Goal: Information Seeking & Learning: Compare options

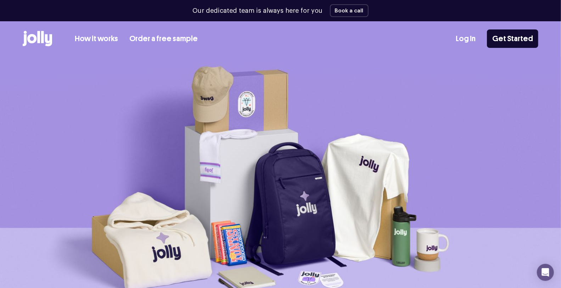
click at [166, 35] on link "Order a free sample" at bounding box center [163, 39] width 68 height 12
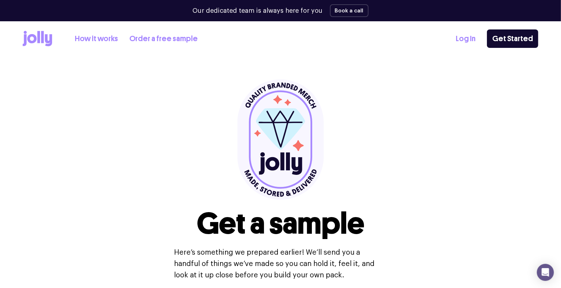
click at [104, 38] on link "How it works" at bounding box center [96, 39] width 43 height 12
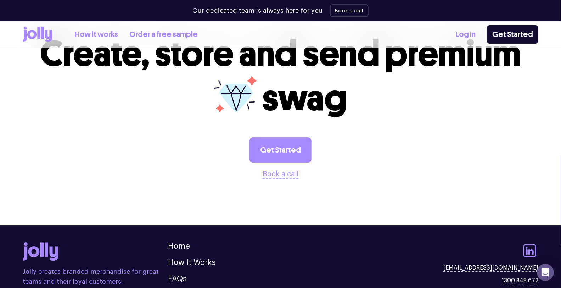
scroll to position [1433, 0]
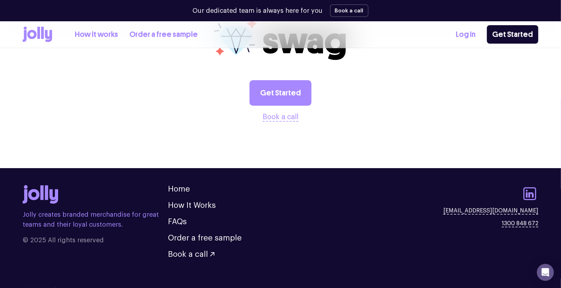
click at [42, 35] on icon at bounding box center [42, 33] width 3 height 12
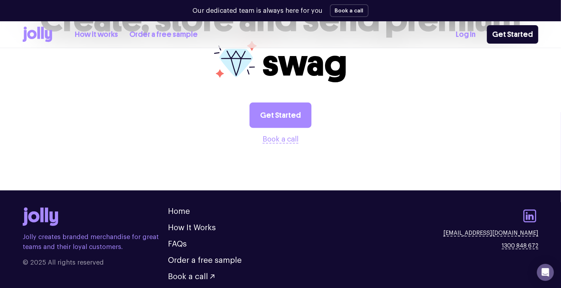
scroll to position [1969, 0]
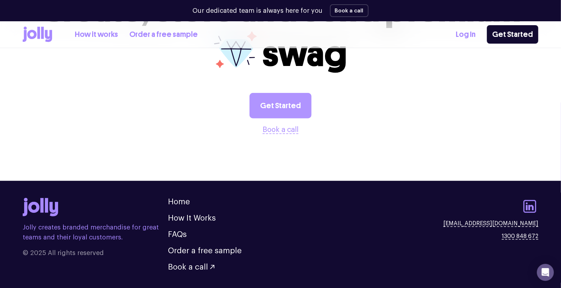
click at [280, 95] on link "Get Started" at bounding box center [281, 106] width 62 height 26
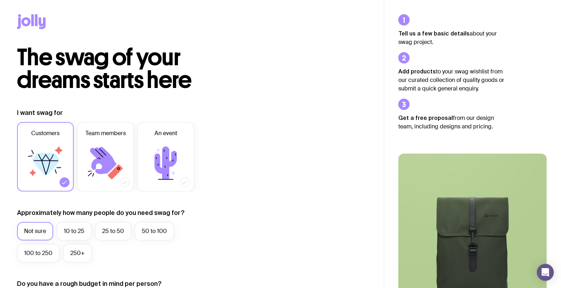
click at [32, 22] on icon at bounding box center [32, 20] width 2 height 12
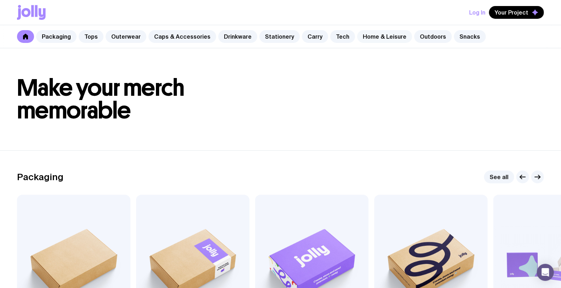
click at [380, 32] on link "Home & Leisure" at bounding box center [384, 36] width 55 height 13
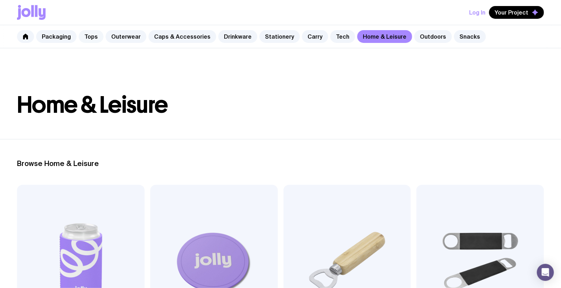
click at [90, 34] on link "Tops" at bounding box center [91, 36] width 25 height 13
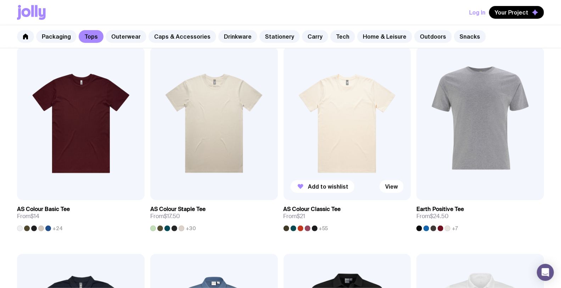
scroll to position [152, 0]
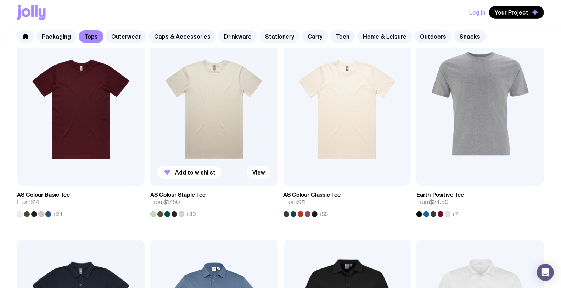
click at [218, 136] on img at bounding box center [214, 109] width 128 height 153
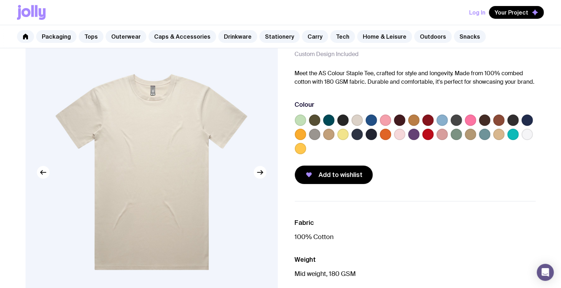
scroll to position [39, 0]
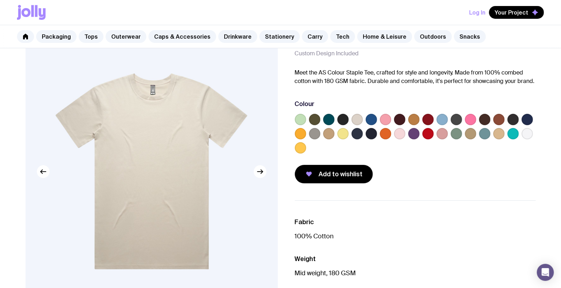
click at [299, 134] on label at bounding box center [300, 133] width 11 height 11
click at [0, 0] on input "radio" at bounding box center [0, 0] width 0 height 0
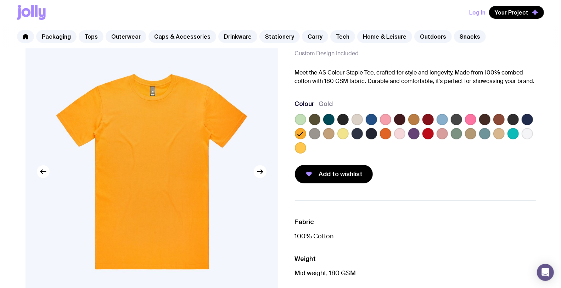
click at [298, 148] on label at bounding box center [300, 147] width 11 height 11
click at [0, 0] on input "radio" at bounding box center [0, 0] width 0 height 0
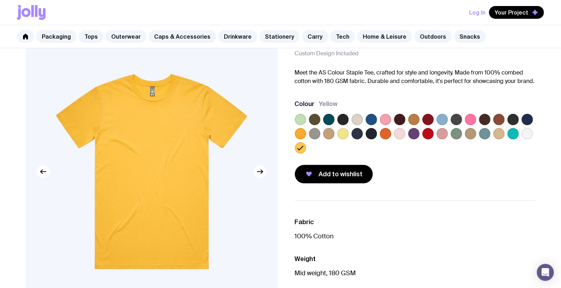
click at [389, 129] on label at bounding box center [385, 133] width 11 height 11
click at [0, 0] on input "radio" at bounding box center [0, 0] width 0 height 0
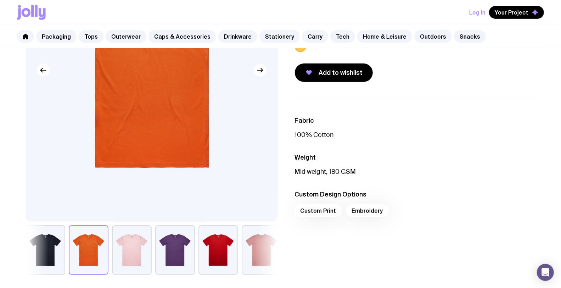
scroll to position [236, 0]
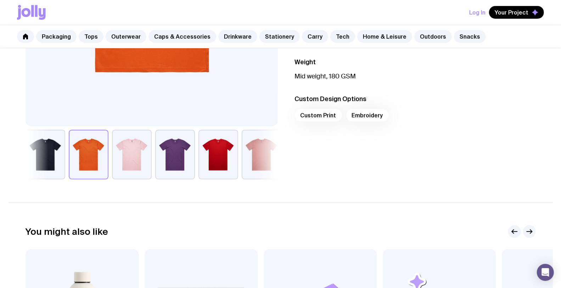
click at [319, 115] on div "Custom Print Embroidery" at bounding box center [415, 117] width 241 height 17
click at [323, 113] on div "Custom Print Embroidery" at bounding box center [415, 117] width 241 height 17
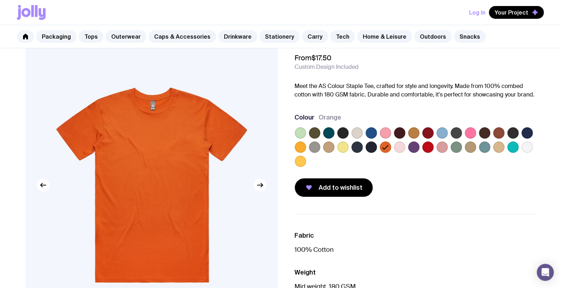
scroll to position [0, 0]
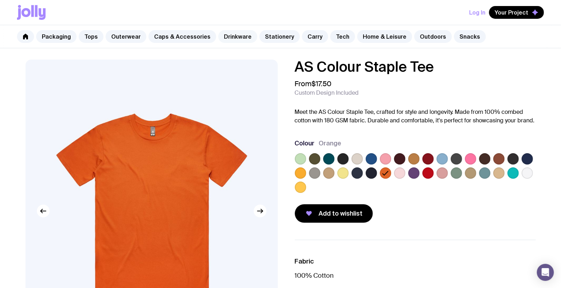
click at [227, 37] on link "Drinkware" at bounding box center [237, 36] width 39 height 13
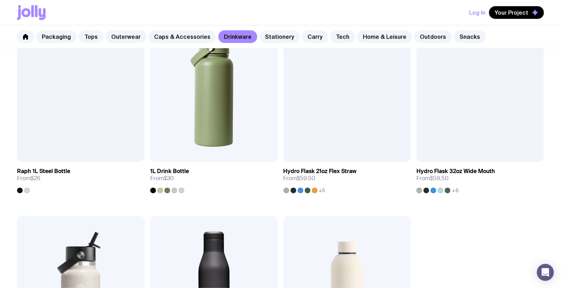
scroll to position [985, 0]
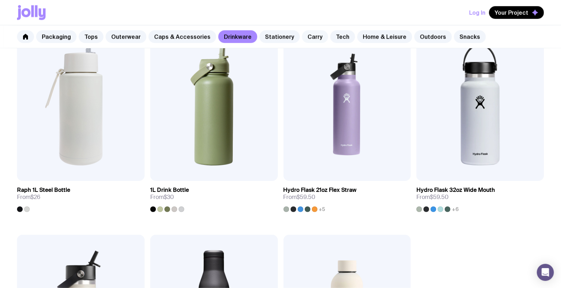
click at [304, 35] on link "Carry" at bounding box center [315, 36] width 26 height 13
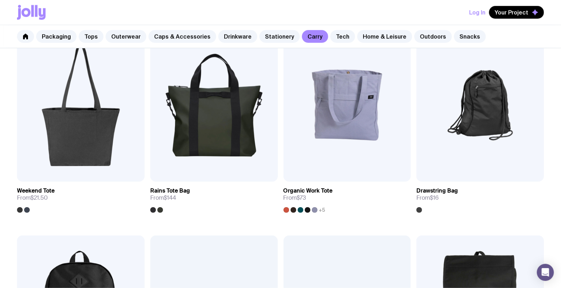
scroll to position [355, 0]
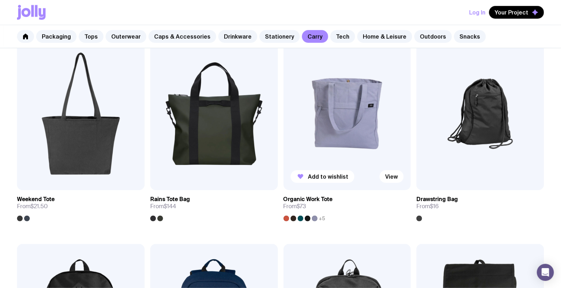
click at [348, 124] on img at bounding box center [348, 113] width 128 height 153
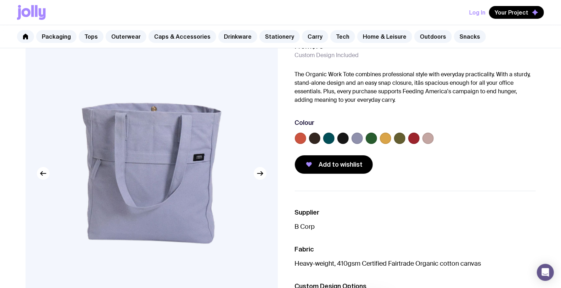
scroll to position [39, 0]
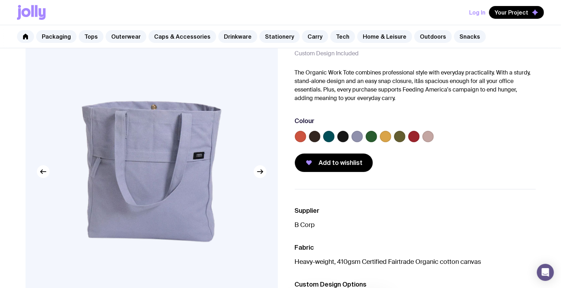
click at [300, 139] on label at bounding box center [300, 136] width 11 height 11
click at [0, 0] on input "radio" at bounding box center [0, 0] width 0 height 0
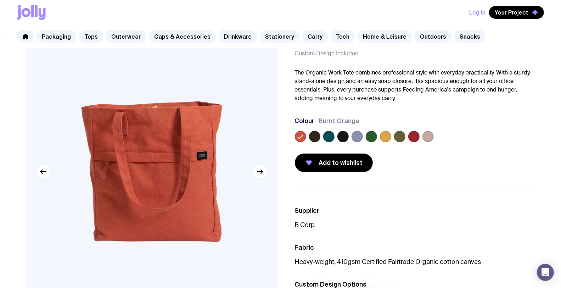
click at [388, 136] on label at bounding box center [385, 136] width 11 height 11
click at [0, 0] on input "radio" at bounding box center [0, 0] width 0 height 0
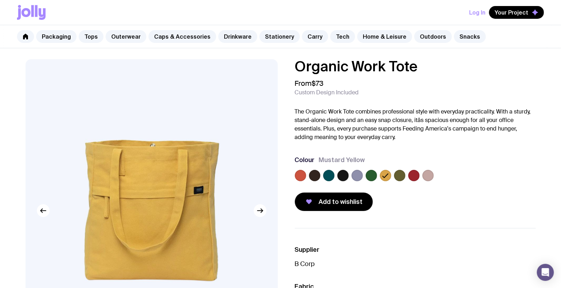
scroll to position [0, 0]
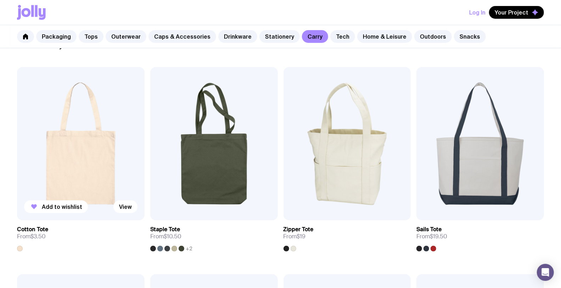
scroll to position [118, 0]
click at [192, 247] on link "Staple Tote From $10.50 +2" at bounding box center [214, 235] width 128 height 31
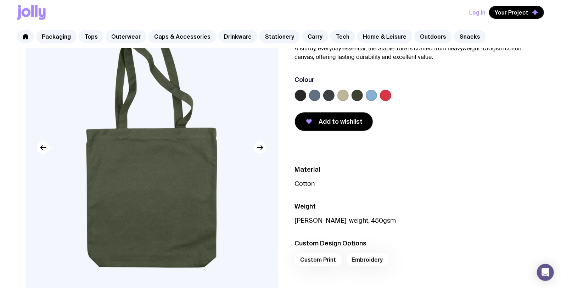
scroll to position [79, 0]
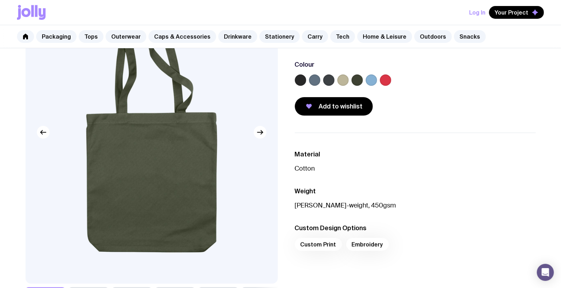
click at [386, 78] on label at bounding box center [385, 79] width 11 height 11
click at [0, 0] on input "radio" at bounding box center [0, 0] width 0 height 0
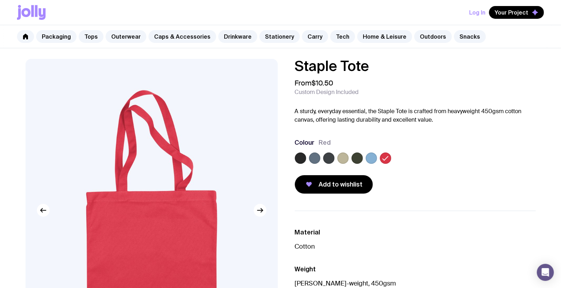
scroll to position [0, 0]
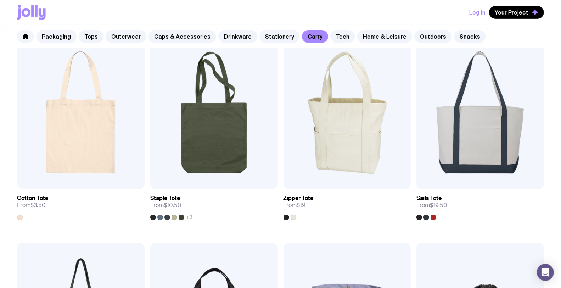
scroll to position [157, 0]
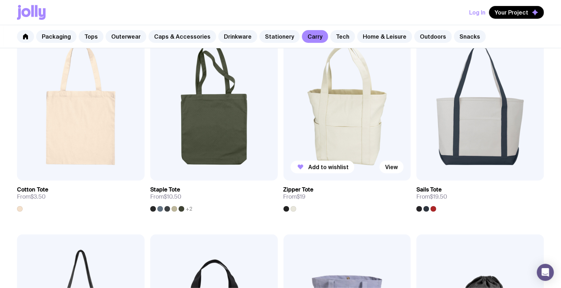
click at [350, 130] on img at bounding box center [348, 103] width 128 height 153
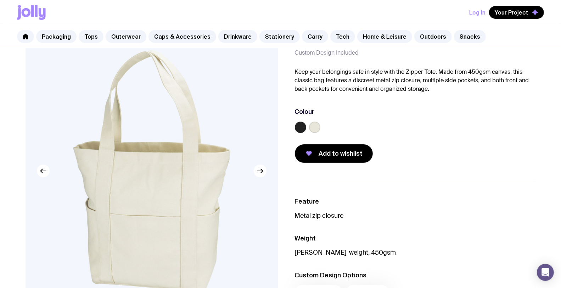
scroll to position [39, 0]
click at [300, 126] on label at bounding box center [300, 127] width 11 height 11
click at [0, 0] on input "radio" at bounding box center [0, 0] width 0 height 0
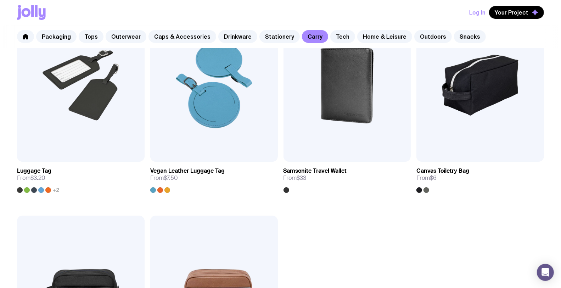
scroll to position [1615, 0]
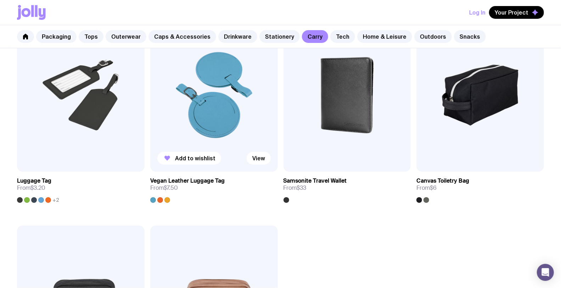
click at [205, 116] on img at bounding box center [214, 94] width 128 height 153
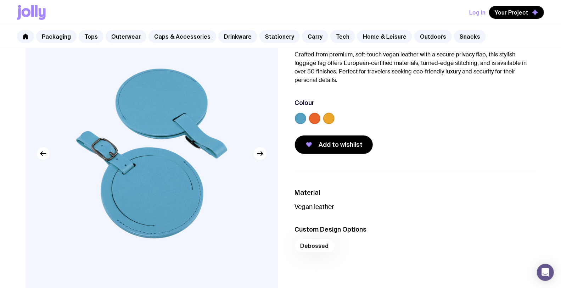
scroll to position [118, 0]
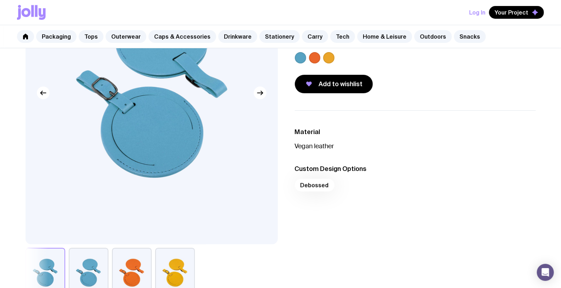
click at [136, 274] on button "button" at bounding box center [132, 273] width 40 height 50
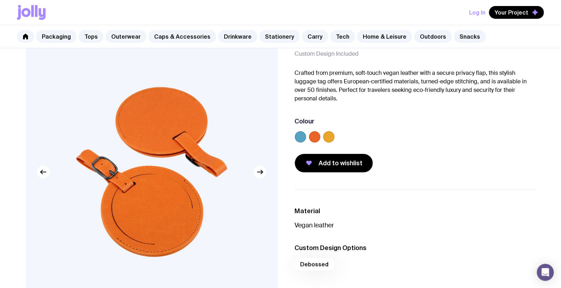
scroll to position [39, 0]
click at [302, 36] on link "Carry" at bounding box center [315, 36] width 26 height 13
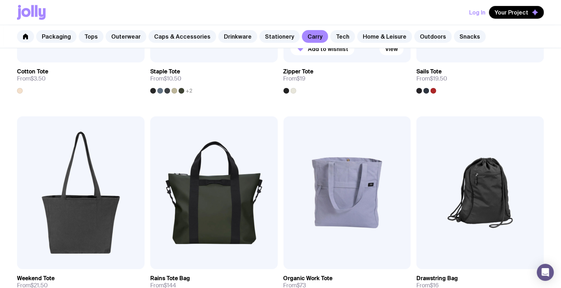
scroll to position [275, 0]
click at [360, 183] on img at bounding box center [348, 192] width 128 height 153
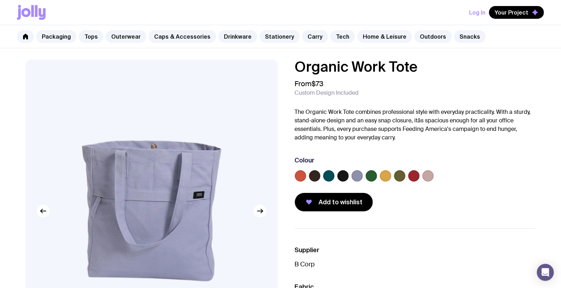
click at [382, 176] on label at bounding box center [385, 175] width 11 height 11
click at [0, 0] on input "radio" at bounding box center [0, 0] width 0 height 0
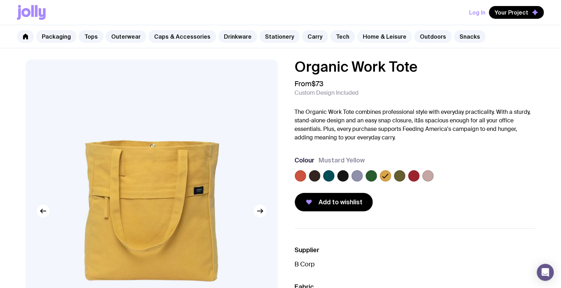
click at [369, 35] on link "Home & Leisure" at bounding box center [384, 36] width 55 height 13
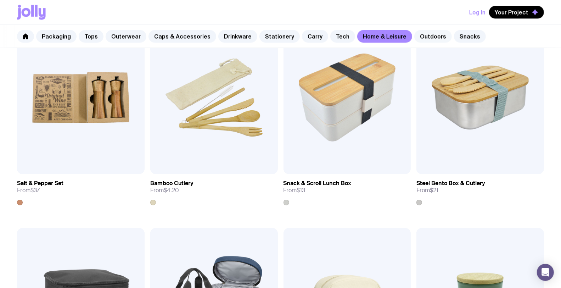
scroll to position [783, 0]
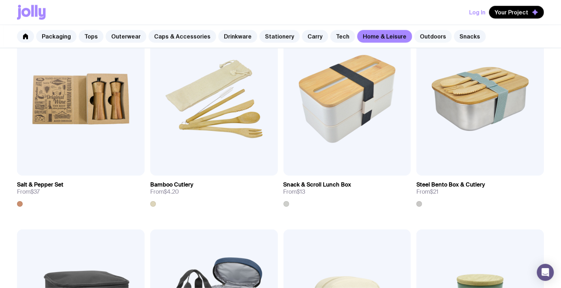
click at [420, 39] on link "Outdoors" at bounding box center [433, 36] width 38 height 13
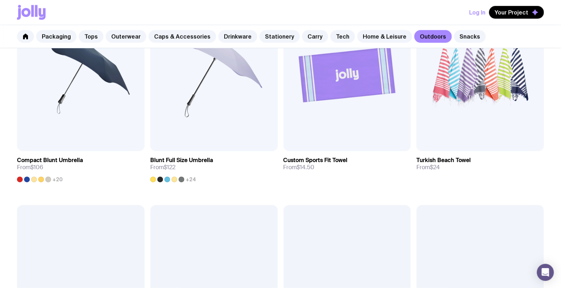
scroll to position [394, 0]
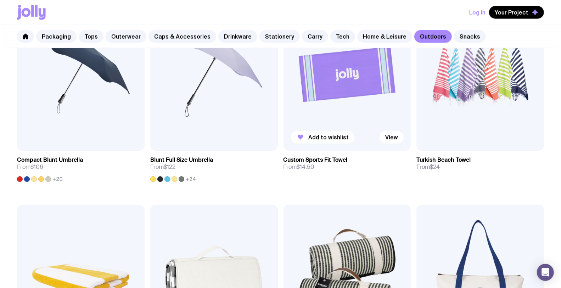
click at [358, 106] on img at bounding box center [348, 74] width 128 height 153
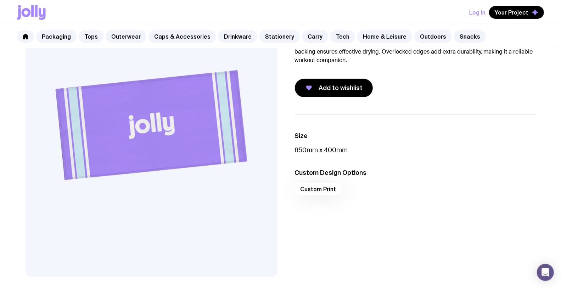
scroll to position [79, 0]
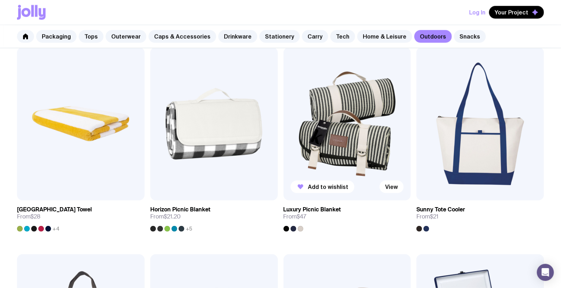
scroll to position [551, 0]
click at [81, 142] on img at bounding box center [81, 123] width 128 height 153
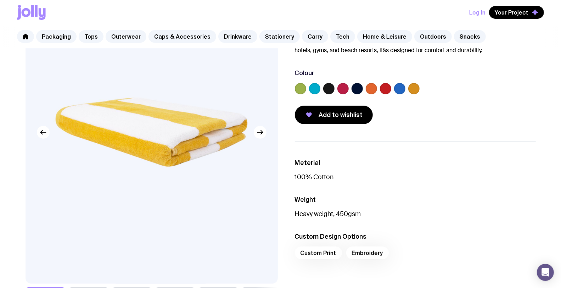
scroll to position [79, 0]
click at [256, 136] on button "button" at bounding box center [260, 132] width 13 height 13
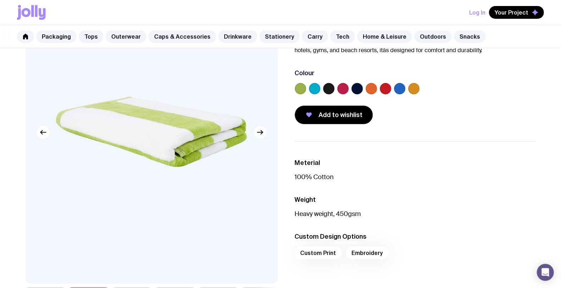
click at [260, 135] on icon "button" at bounding box center [260, 132] width 9 height 9
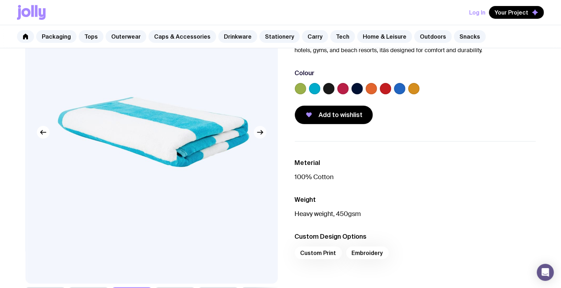
click at [260, 135] on icon "button" at bounding box center [260, 132] width 9 height 9
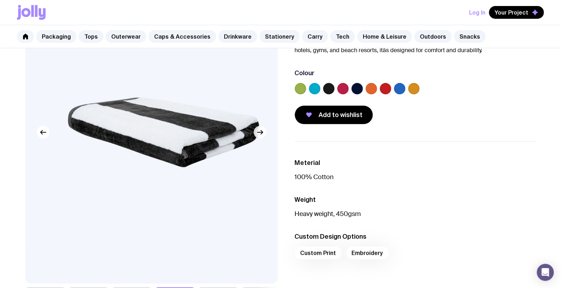
click at [260, 135] on icon "button" at bounding box center [260, 132] width 9 height 9
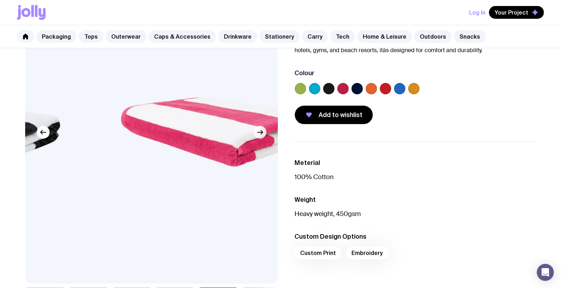
click at [260, 135] on icon "button" at bounding box center [260, 132] width 9 height 9
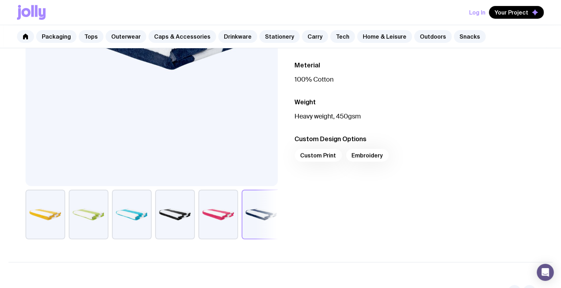
scroll to position [197, 0]
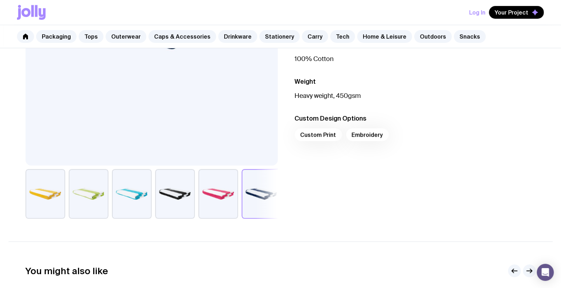
click at [36, 195] on button "button" at bounding box center [46, 194] width 40 height 50
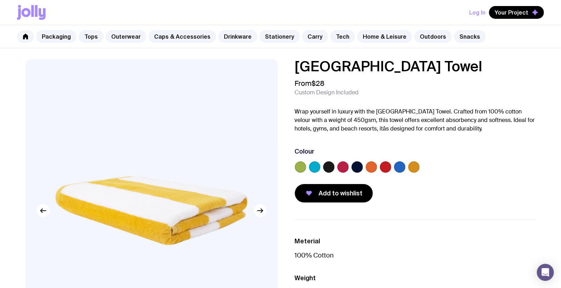
scroll to position [0, 0]
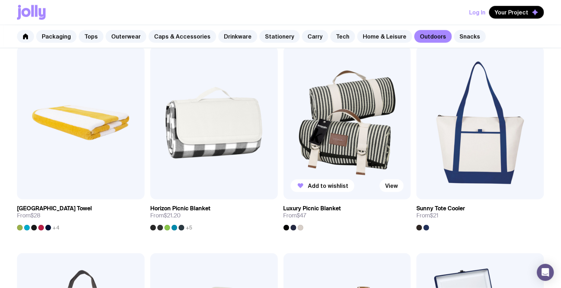
scroll to position [555, 0]
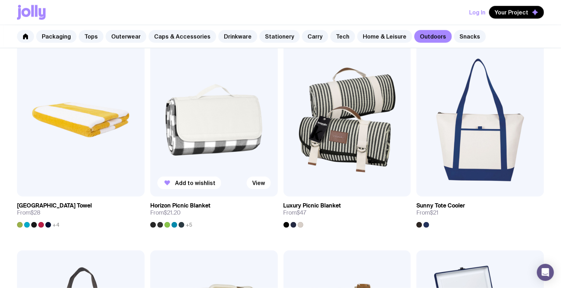
click at [204, 166] on img at bounding box center [214, 119] width 128 height 153
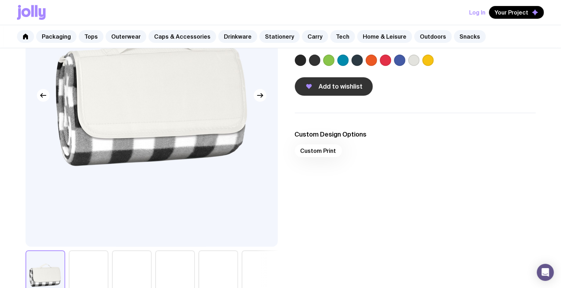
scroll to position [118, 0]
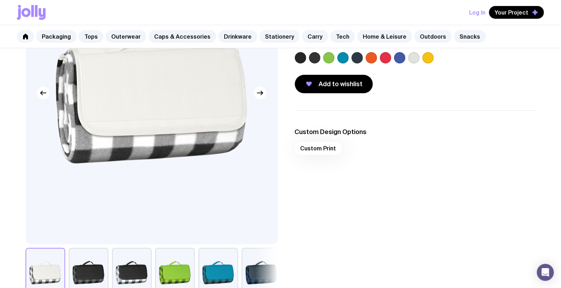
click at [370, 58] on label at bounding box center [371, 57] width 11 height 11
click at [0, 0] on input "radio" at bounding box center [0, 0] width 0 height 0
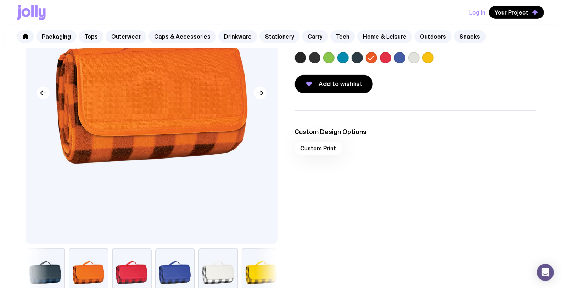
click at [426, 55] on label at bounding box center [428, 57] width 11 height 11
click at [0, 0] on input "radio" at bounding box center [0, 0] width 0 height 0
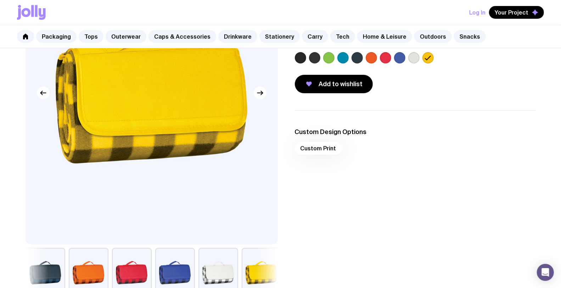
click at [370, 56] on label at bounding box center [371, 57] width 11 height 11
click at [0, 0] on input "radio" at bounding box center [0, 0] width 0 height 0
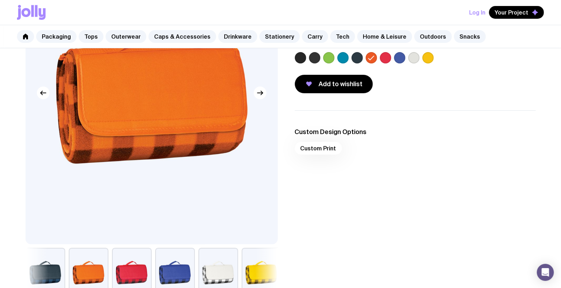
scroll to position [79, 0]
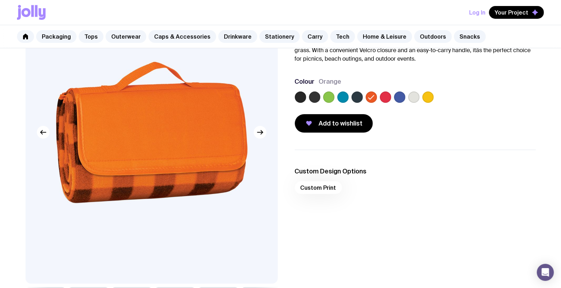
click at [388, 94] on label at bounding box center [385, 96] width 11 height 11
click at [0, 0] on input "radio" at bounding box center [0, 0] width 0 height 0
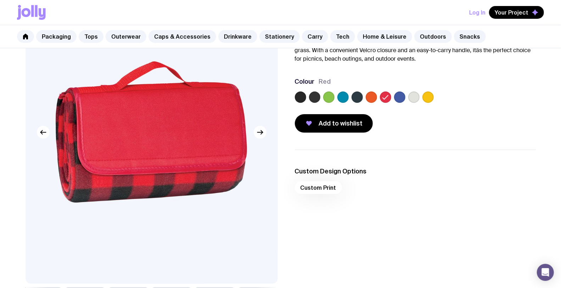
click at [430, 96] on label at bounding box center [428, 96] width 11 height 11
click at [0, 0] on input "radio" at bounding box center [0, 0] width 0 height 0
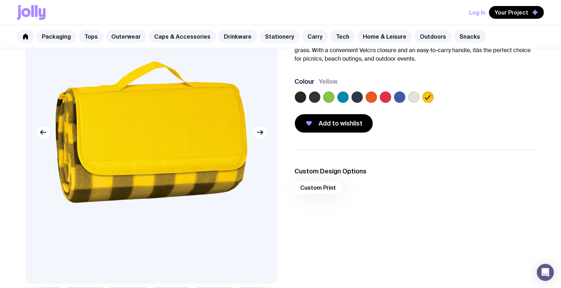
click at [373, 97] on label at bounding box center [371, 96] width 11 height 11
click at [0, 0] on input "radio" at bounding box center [0, 0] width 0 height 0
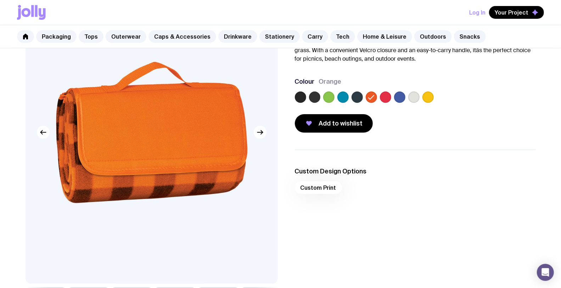
click at [430, 96] on label at bounding box center [428, 96] width 11 height 11
click at [0, 0] on input "radio" at bounding box center [0, 0] width 0 height 0
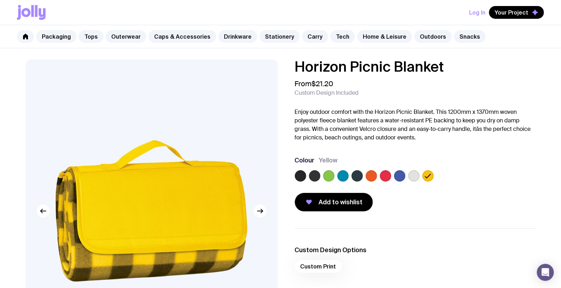
scroll to position [0, 0]
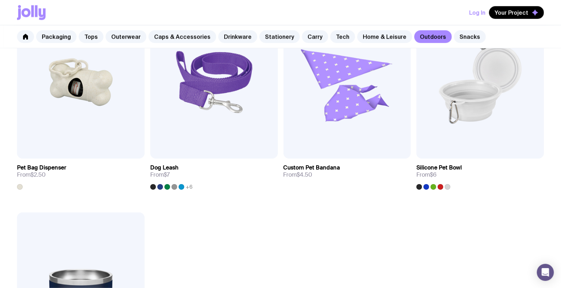
scroll to position [988, 0]
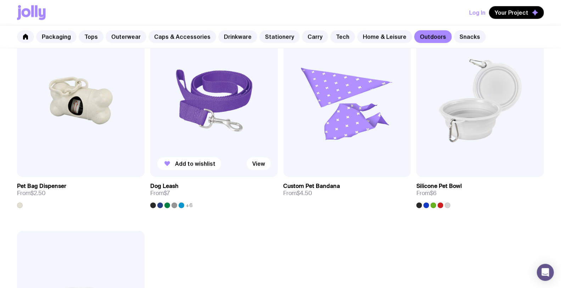
click at [217, 143] on img at bounding box center [214, 100] width 128 height 153
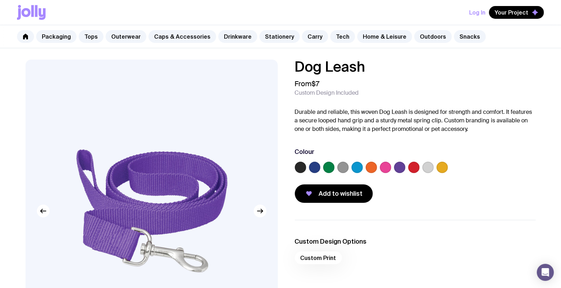
click at [441, 167] on label at bounding box center [442, 167] width 11 height 11
click at [0, 0] on input "radio" at bounding box center [0, 0] width 0 height 0
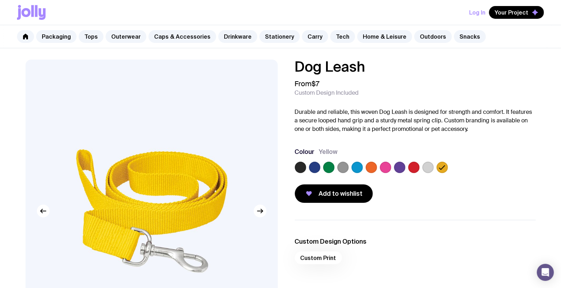
click at [369, 167] on label at bounding box center [371, 167] width 11 height 11
click at [0, 0] on input "radio" at bounding box center [0, 0] width 0 height 0
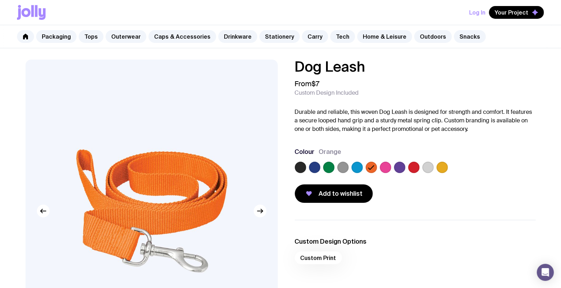
scroll to position [476, 0]
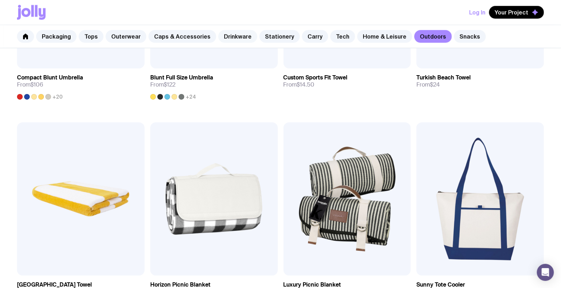
click at [238, 36] on link "Drinkware" at bounding box center [237, 36] width 39 height 13
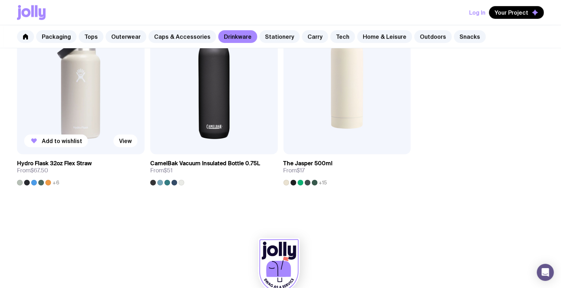
scroll to position [1197, 0]
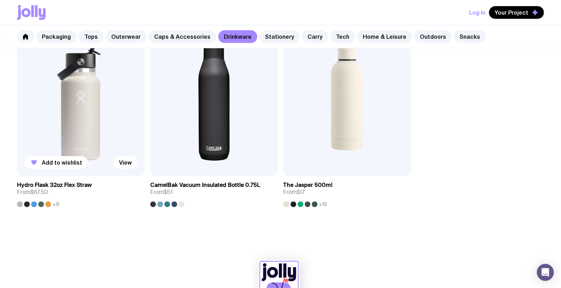
click at [80, 123] on img at bounding box center [81, 99] width 128 height 153
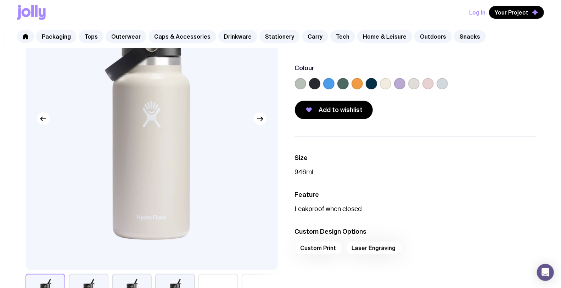
scroll to position [118, 0]
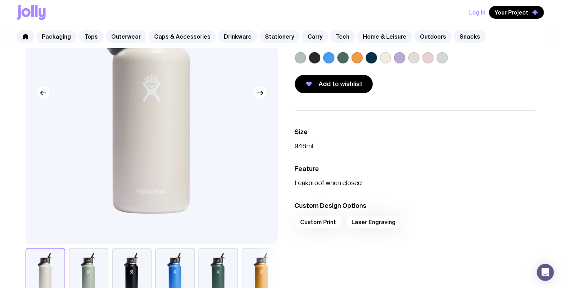
click at [355, 56] on label at bounding box center [357, 57] width 11 height 11
click at [0, 0] on input "radio" at bounding box center [0, 0] width 0 height 0
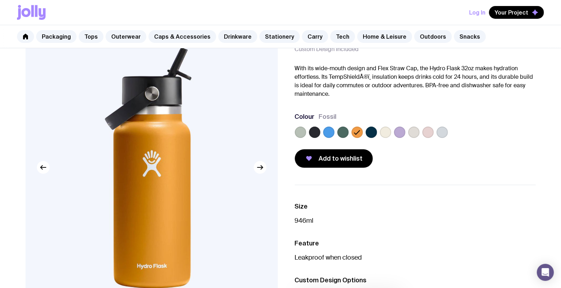
scroll to position [39, 0]
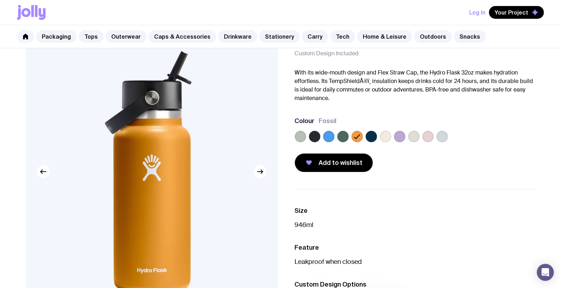
click at [399, 136] on label at bounding box center [399, 136] width 11 height 11
click at [0, 0] on input "radio" at bounding box center [0, 0] width 0 height 0
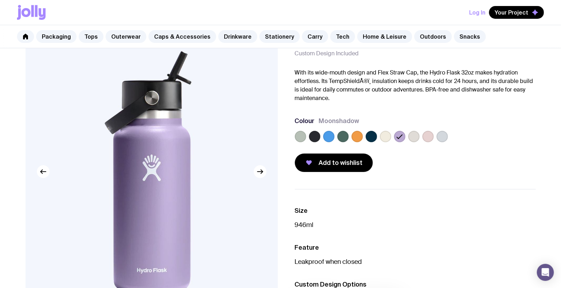
click at [427, 138] on label at bounding box center [428, 136] width 11 height 11
click at [0, 0] on input "radio" at bounding box center [0, 0] width 0 height 0
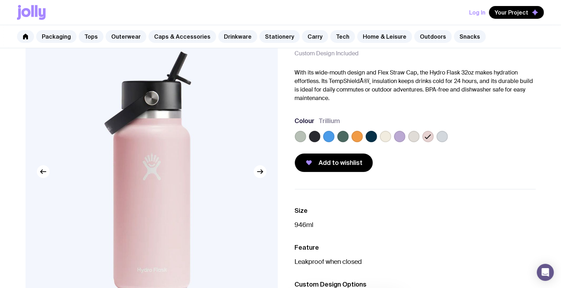
click at [441, 137] on label at bounding box center [442, 136] width 11 height 11
click at [0, 0] on input "radio" at bounding box center [0, 0] width 0 height 0
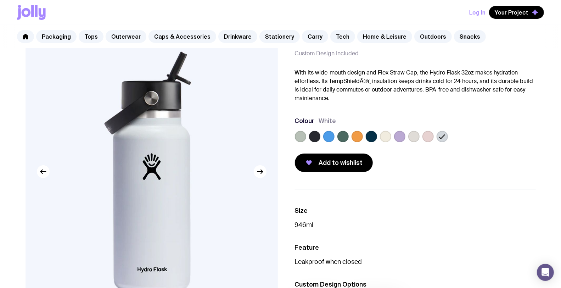
scroll to position [0, 0]
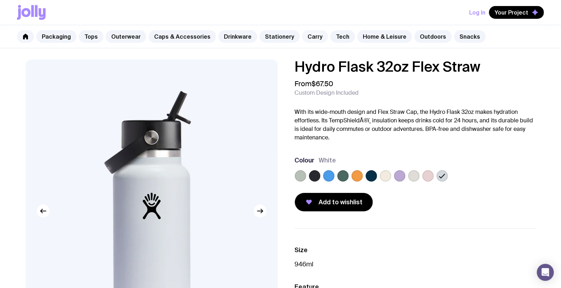
click at [302, 37] on link "Carry" at bounding box center [315, 36] width 26 height 13
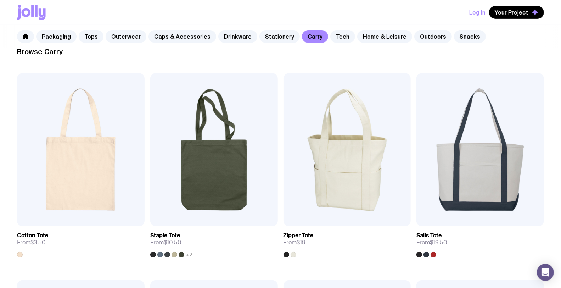
scroll to position [118, 0]
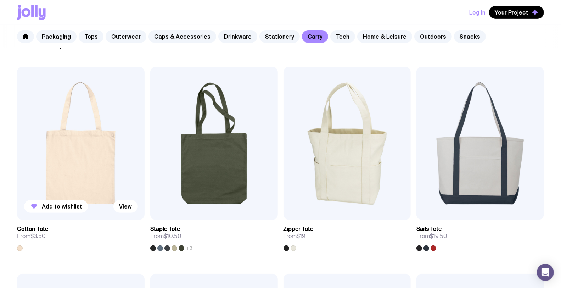
click at [79, 150] on img at bounding box center [81, 143] width 128 height 153
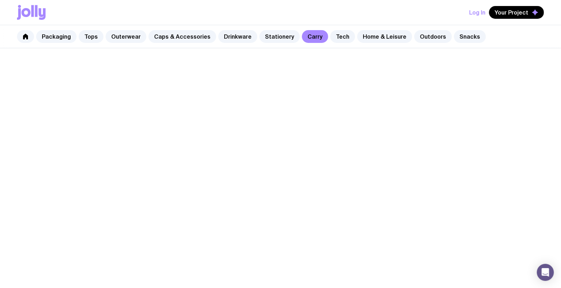
scroll to position [118, 0]
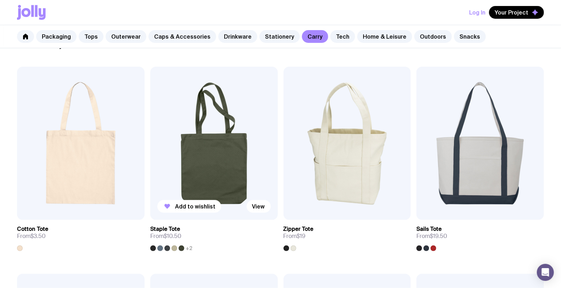
click at [221, 160] on img at bounding box center [214, 143] width 128 height 153
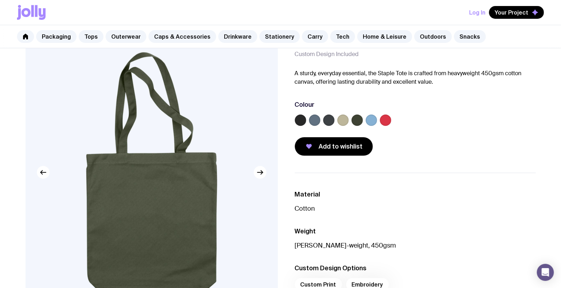
scroll to position [39, 0]
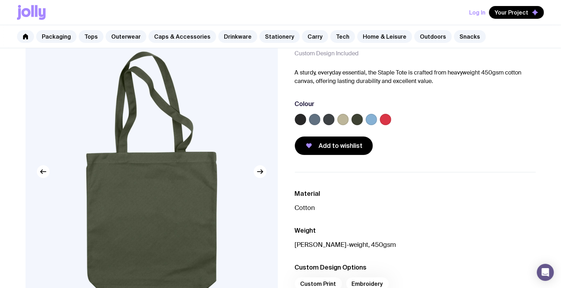
click at [392, 116] on div at bounding box center [415, 121] width 241 height 14
click at [385, 120] on label at bounding box center [385, 119] width 11 height 11
click at [0, 0] on input "radio" at bounding box center [0, 0] width 0 height 0
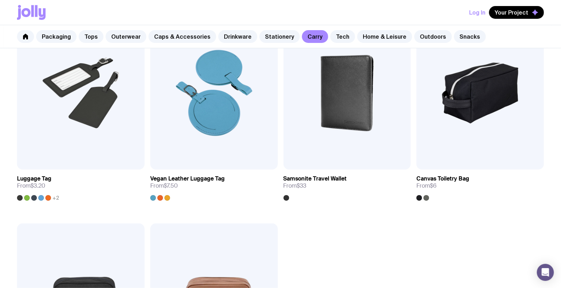
scroll to position [1615, 0]
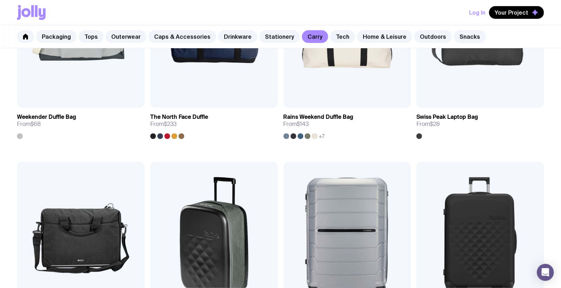
scroll to position [1142, 0]
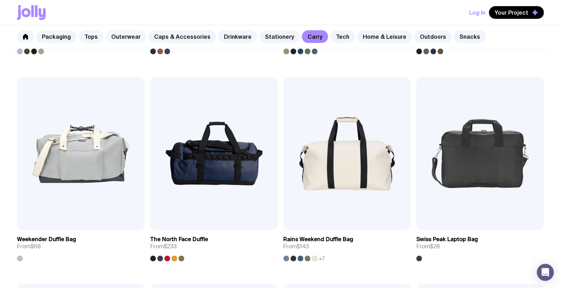
click at [116, 33] on link "Outerwear" at bounding box center [126, 36] width 41 height 13
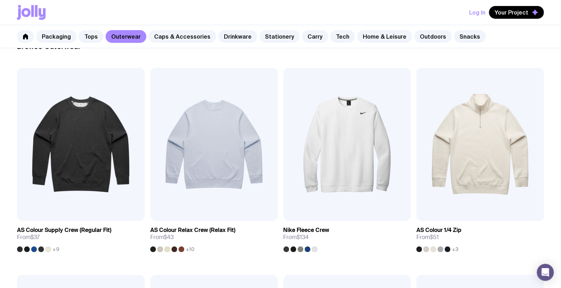
scroll to position [118, 0]
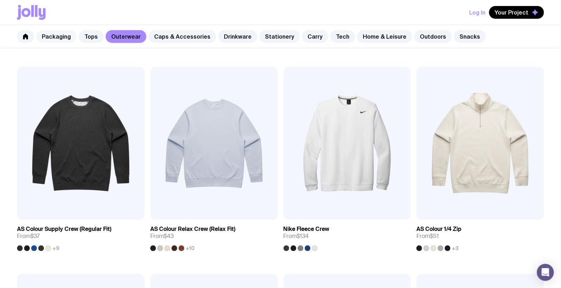
click at [58, 36] on link "Packaging" at bounding box center [56, 36] width 40 height 13
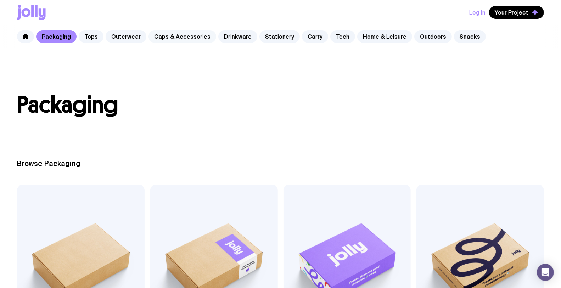
click at [166, 38] on link "Caps & Accessories" at bounding box center [183, 36] width 68 height 13
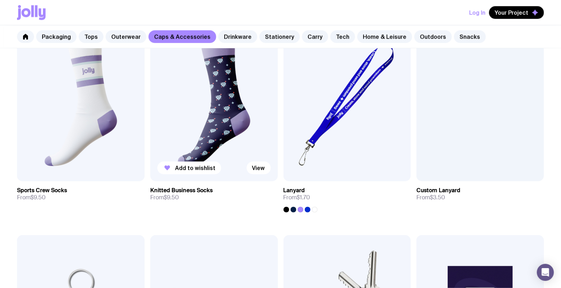
scroll to position [985, 0]
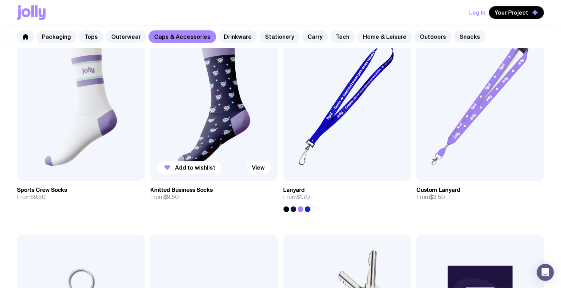
click at [229, 134] on img at bounding box center [214, 104] width 128 height 153
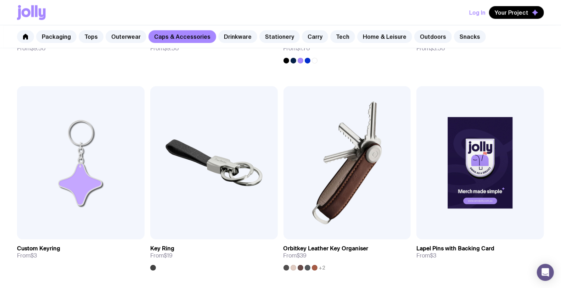
scroll to position [1172, 0]
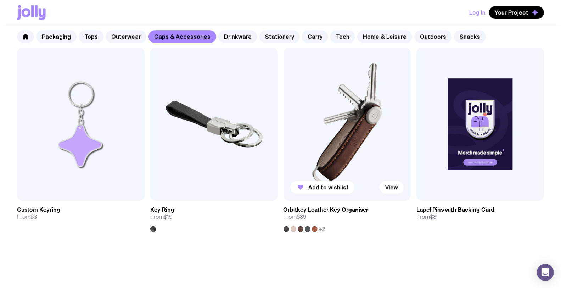
click at [321, 230] on span "+2" at bounding box center [322, 229] width 7 height 6
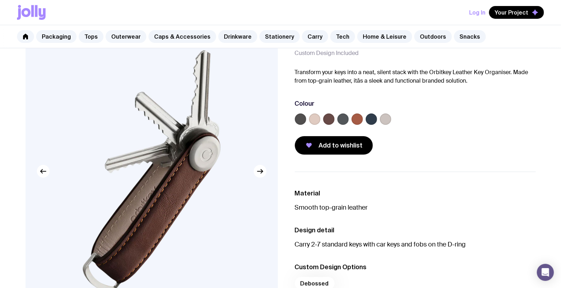
scroll to position [39, 0]
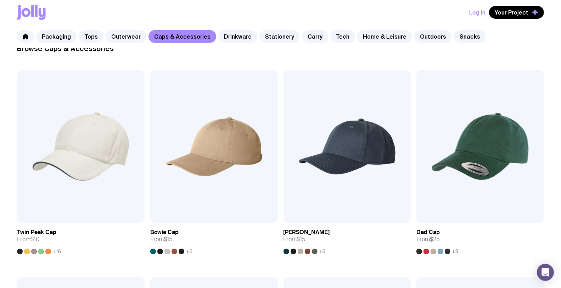
scroll to position [133, 0]
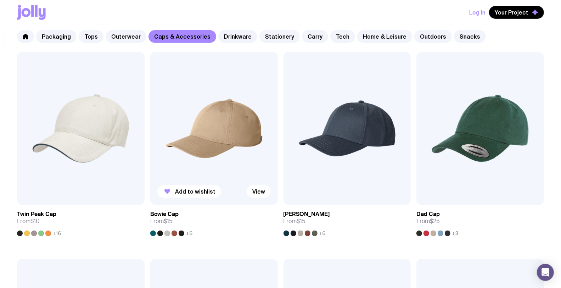
click at [236, 142] on img at bounding box center [214, 128] width 128 height 153
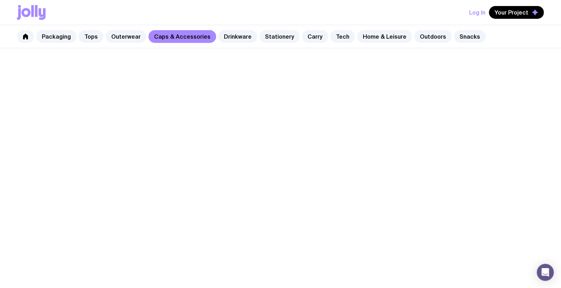
scroll to position [133, 0]
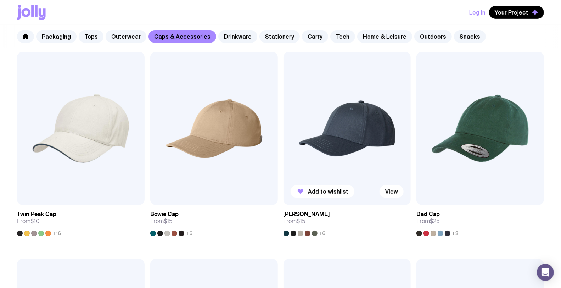
click at [348, 156] on img at bounding box center [348, 128] width 128 height 153
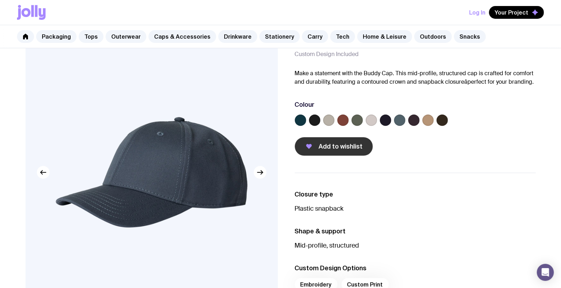
scroll to position [39, 0]
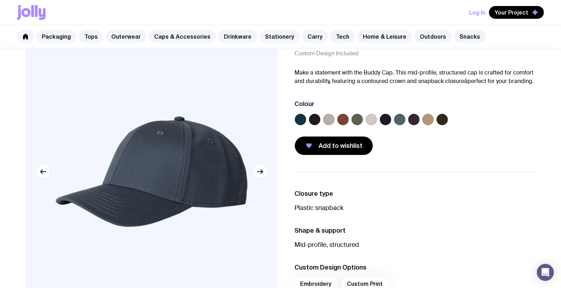
click at [369, 118] on label at bounding box center [371, 119] width 11 height 11
click at [0, 0] on input "radio" at bounding box center [0, 0] width 0 height 0
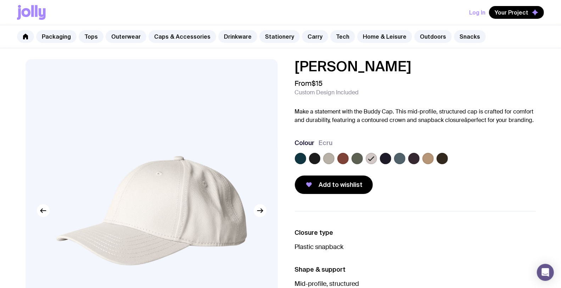
scroll to position [0, 0]
click at [233, 32] on link "Drinkware" at bounding box center [237, 36] width 39 height 13
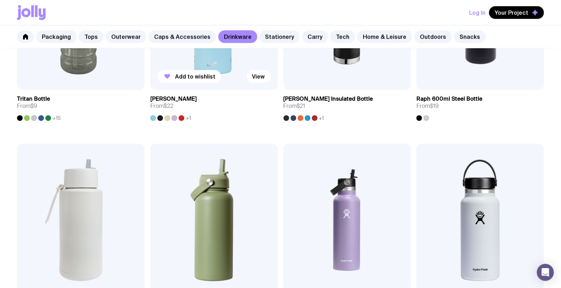
scroll to position [827, 0]
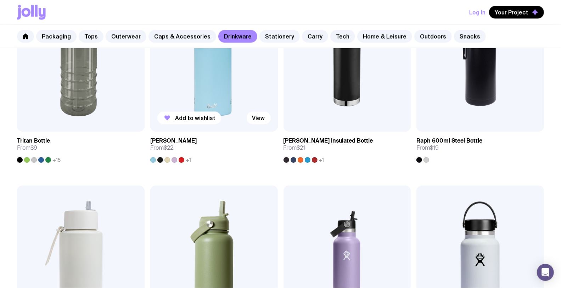
click at [217, 99] on img at bounding box center [214, 54] width 128 height 153
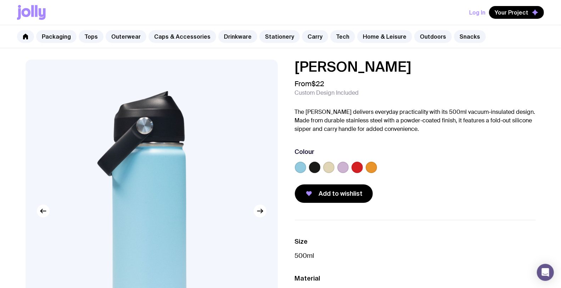
click at [341, 169] on label at bounding box center [343, 167] width 11 height 11
click at [0, 0] on input "radio" at bounding box center [0, 0] width 0 height 0
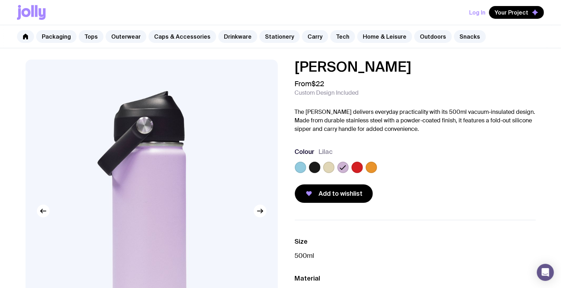
click at [371, 169] on label at bounding box center [371, 167] width 11 height 11
click at [0, 0] on input "radio" at bounding box center [0, 0] width 0 height 0
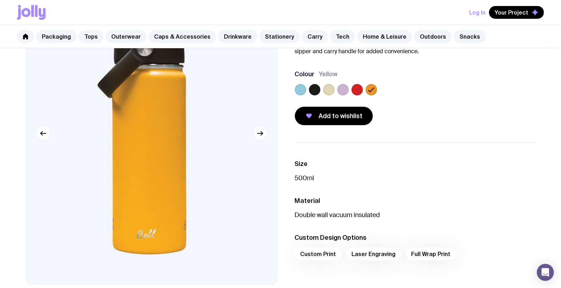
scroll to position [39, 0]
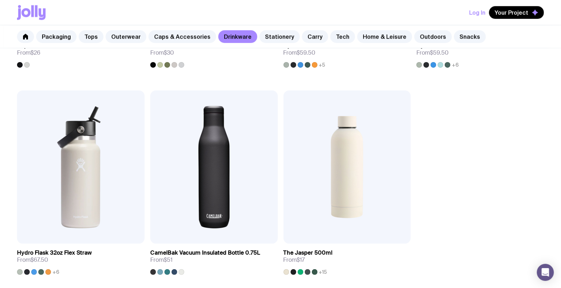
scroll to position [1118, 0]
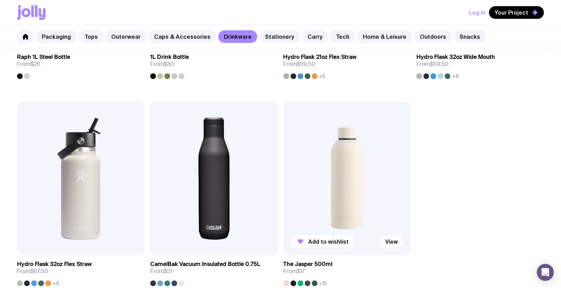
click at [345, 163] on img at bounding box center [348, 178] width 128 height 153
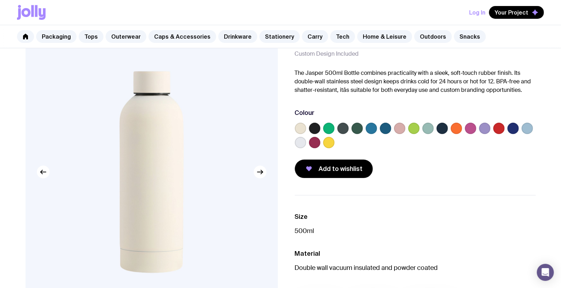
scroll to position [39, 0]
click at [457, 129] on label at bounding box center [456, 127] width 11 height 11
click at [0, 0] on input "radio" at bounding box center [0, 0] width 0 height 0
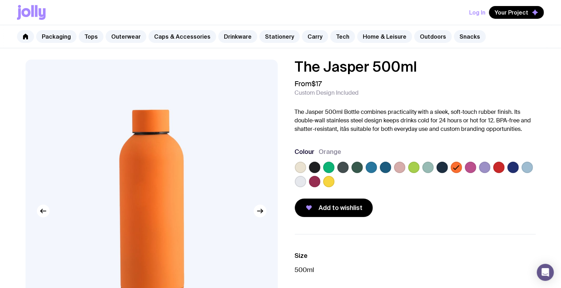
scroll to position [0, 0]
click at [327, 180] on label at bounding box center [328, 181] width 11 height 11
click at [0, 0] on input "radio" at bounding box center [0, 0] width 0 height 0
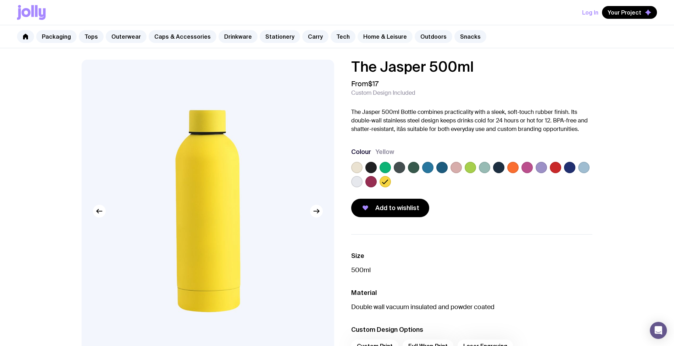
click at [374, 37] on link "Home & Leisure" at bounding box center [384, 36] width 55 height 13
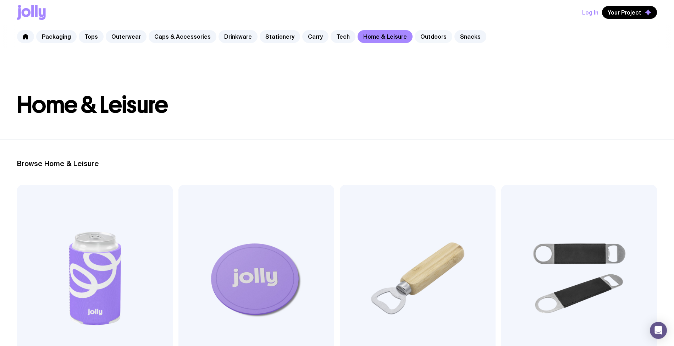
click at [427, 34] on link "Outdoors" at bounding box center [433, 36] width 38 height 13
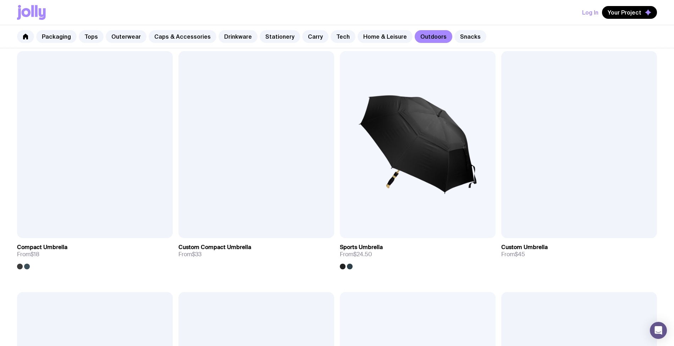
scroll to position [216, 0]
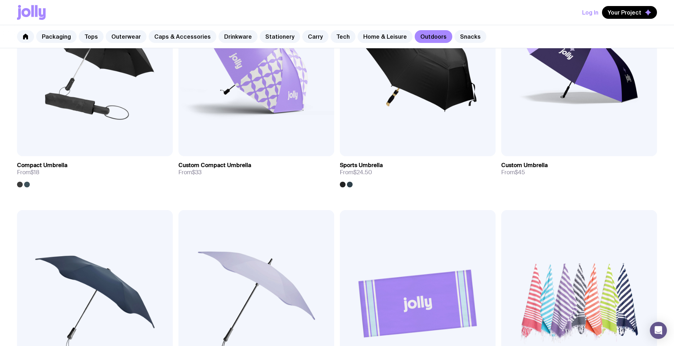
click at [340, 210] on img at bounding box center [418, 303] width 156 height 187
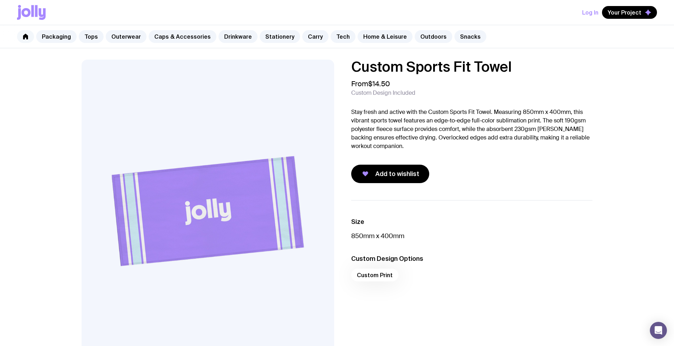
click at [24, 35] on icon at bounding box center [25, 37] width 5 height 6
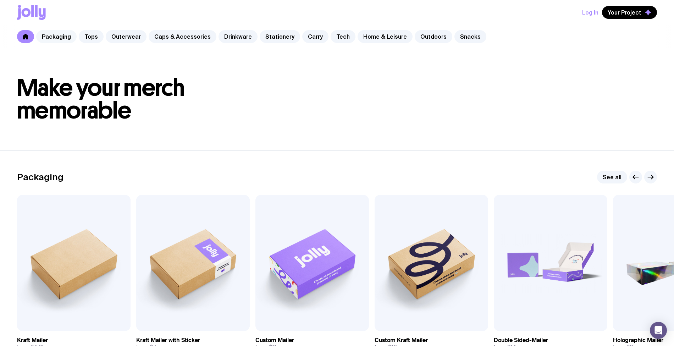
click at [58, 38] on link "Packaging" at bounding box center [56, 36] width 40 height 13
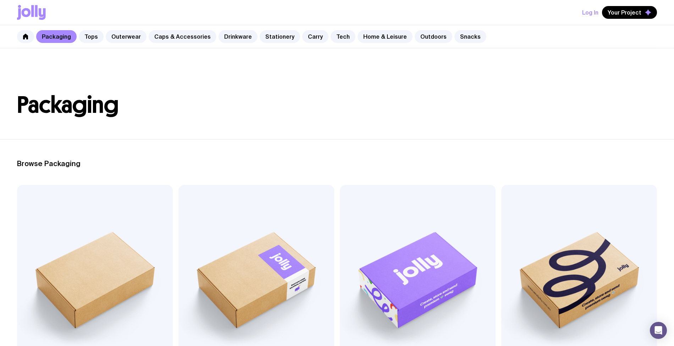
click at [529, 40] on div "Packaging Tops Outerwear Caps & Accessories Drinkware Stationery Carry Tech Hom…" at bounding box center [337, 36] width 674 height 23
click at [307, 38] on link "Carry" at bounding box center [315, 36] width 26 height 13
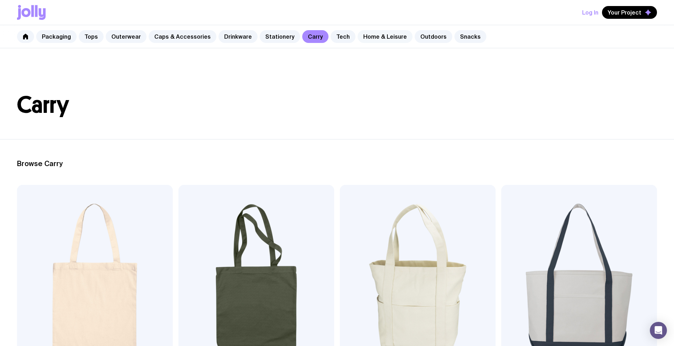
click at [371, 35] on link "Home & Leisure" at bounding box center [384, 36] width 55 height 13
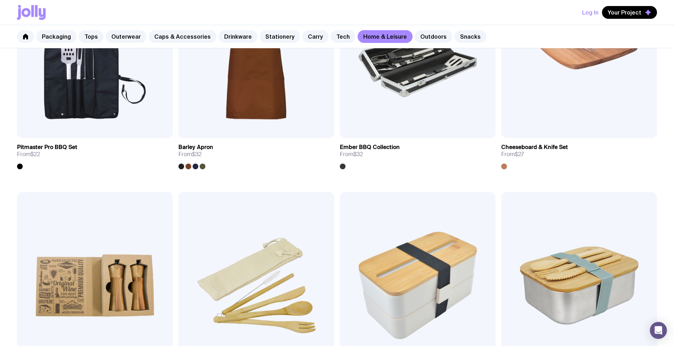
scroll to position [709, 0]
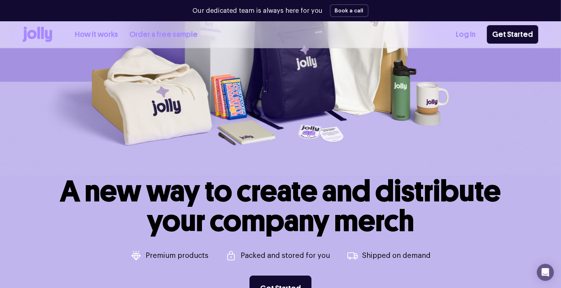
scroll to position [139, 0]
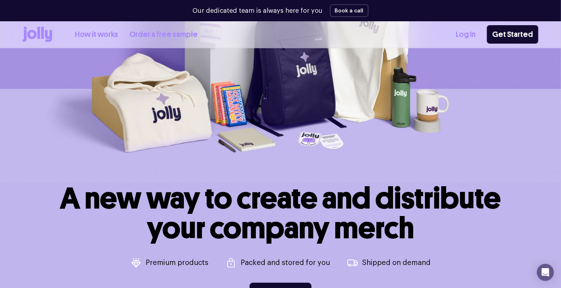
click at [34, 32] on icon at bounding box center [31, 34] width 9 height 9
click at [38, 35] on icon at bounding box center [38, 33] width 3 height 12
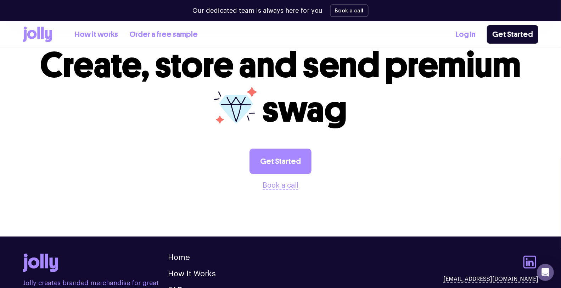
scroll to position [1977, 0]
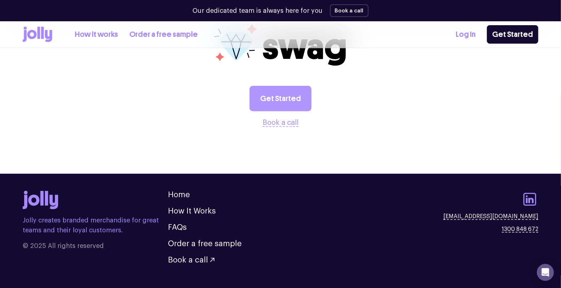
click at [293, 86] on link "Get Started" at bounding box center [281, 99] width 62 height 26
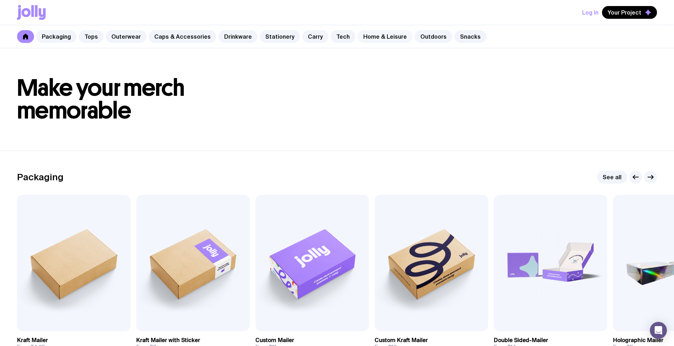
click at [365, 30] on link "Home & Leisure" at bounding box center [384, 36] width 55 height 13
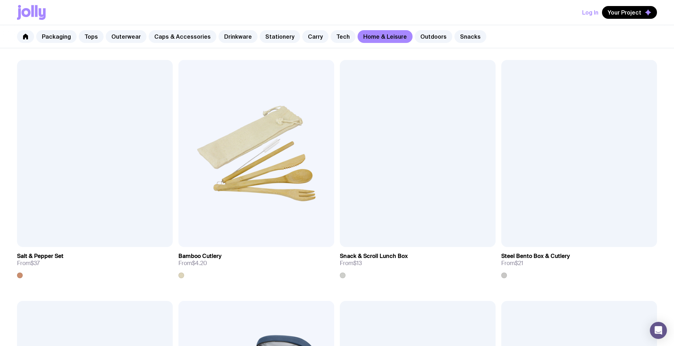
scroll to position [851, 0]
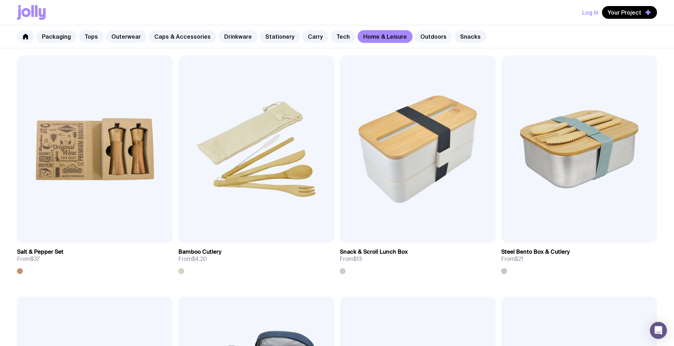
click at [419, 37] on link "Outdoors" at bounding box center [433, 36] width 38 height 13
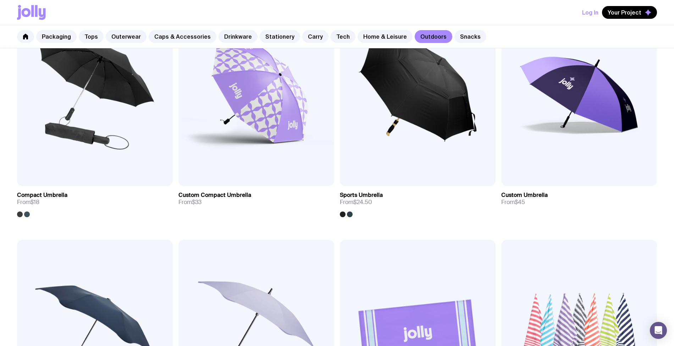
scroll to position [284, 0]
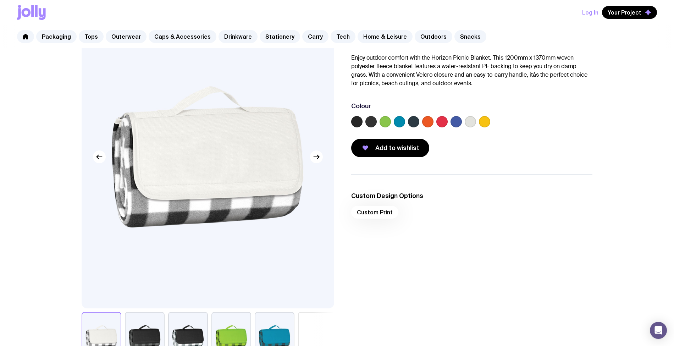
scroll to position [94, 0]
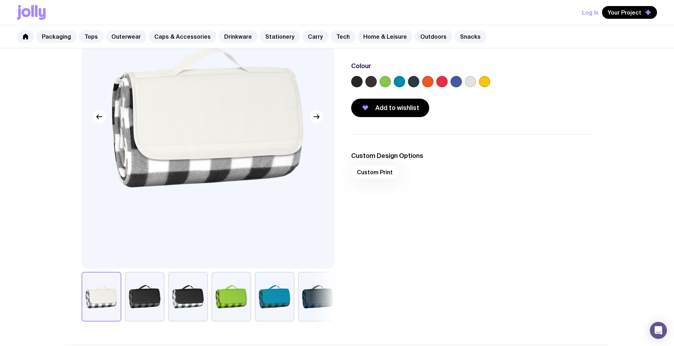
click at [429, 81] on label at bounding box center [427, 81] width 11 height 11
click at [0, 0] on input "radio" at bounding box center [0, 0] width 0 height 0
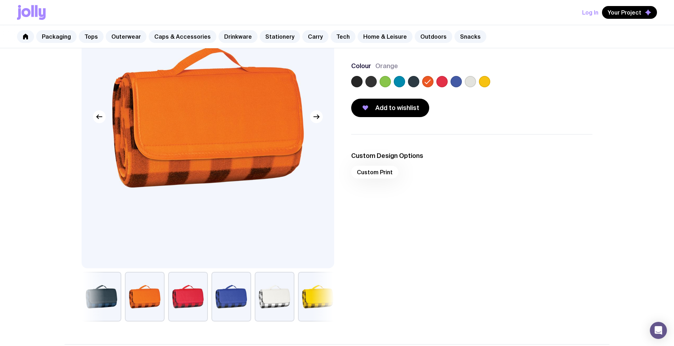
click at [483, 86] on label at bounding box center [484, 81] width 11 height 11
click at [0, 0] on input "radio" at bounding box center [0, 0] width 0 height 0
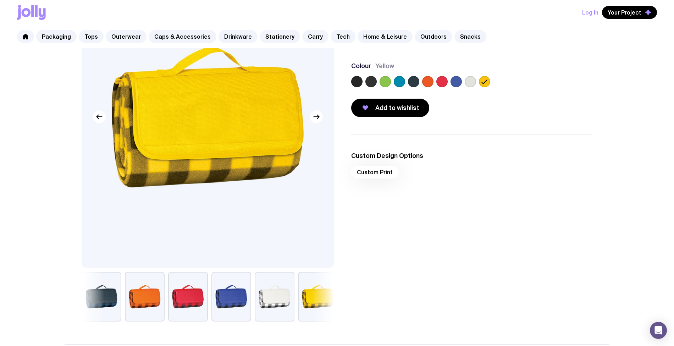
click at [382, 81] on label at bounding box center [384, 81] width 11 height 11
click at [0, 0] on input "radio" at bounding box center [0, 0] width 0 height 0
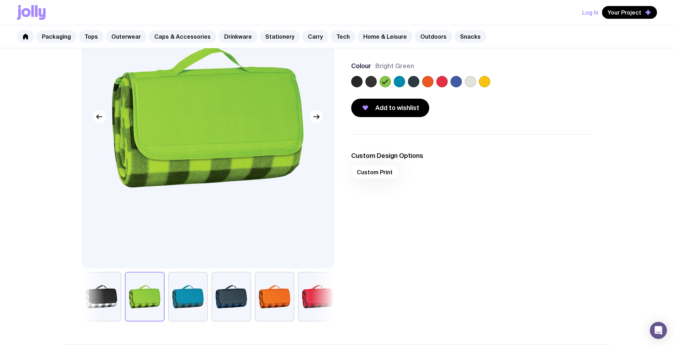
click at [443, 81] on label at bounding box center [441, 81] width 11 height 11
click at [0, 0] on input "radio" at bounding box center [0, 0] width 0 height 0
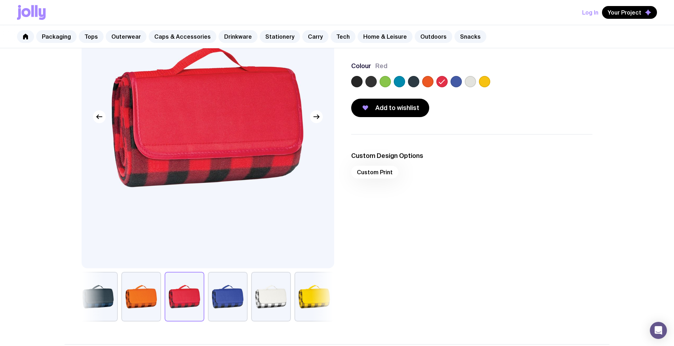
click at [481, 81] on label at bounding box center [484, 81] width 11 height 11
click at [0, 0] on input "radio" at bounding box center [0, 0] width 0 height 0
